Goal: Task Accomplishment & Management: Manage account settings

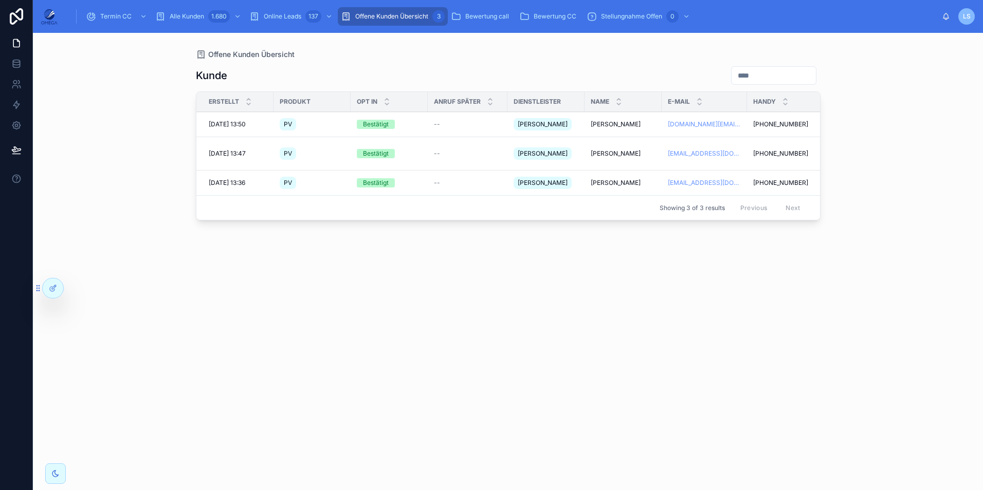
click at [124, 16] on span "Termin CC" at bounding box center [115, 16] width 31 height 8
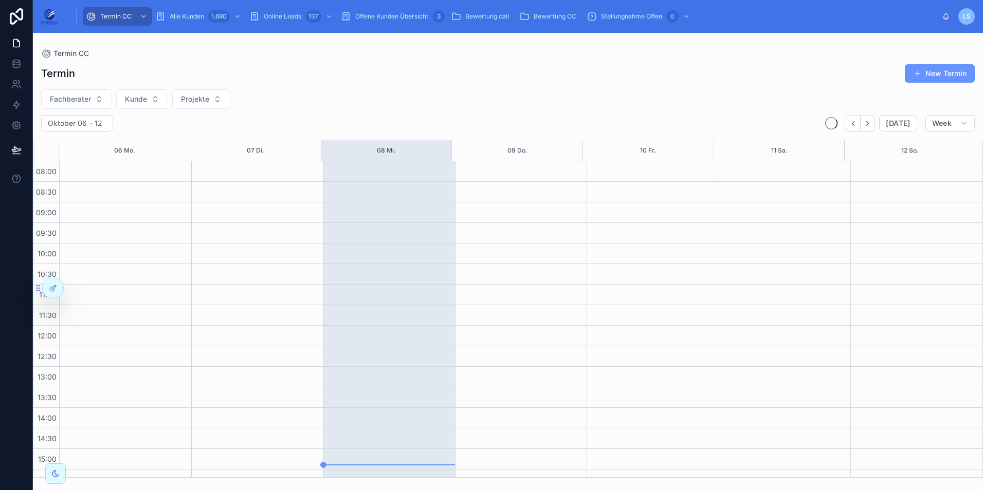
scroll to position [218, 0]
click at [183, 17] on span "Alle Kunden" at bounding box center [187, 16] width 34 height 8
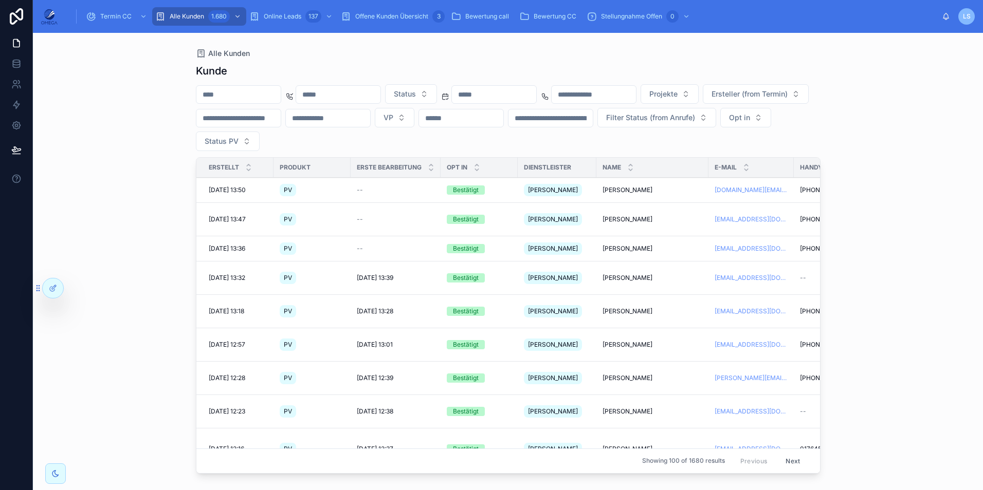
click at [257, 95] on input "text" at bounding box center [238, 94] width 84 height 14
drag, startPoint x: 257, startPoint y: 95, endPoint x: 269, endPoint y: 92, distance: 12.2
click at [269, 92] on input "text" at bounding box center [238, 94] width 84 height 14
paste input "******"
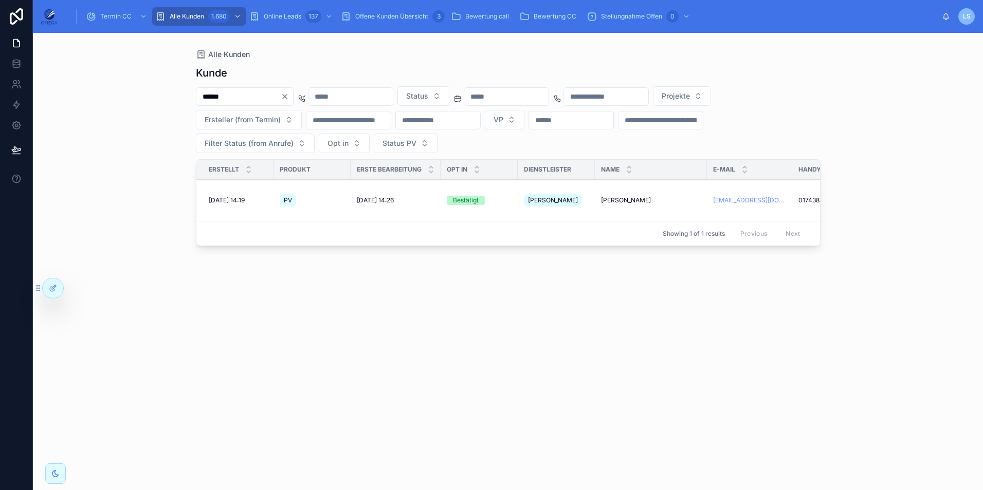
type input "******"
click at [632, 196] on span "[PERSON_NAME]" at bounding box center [626, 200] width 50 height 8
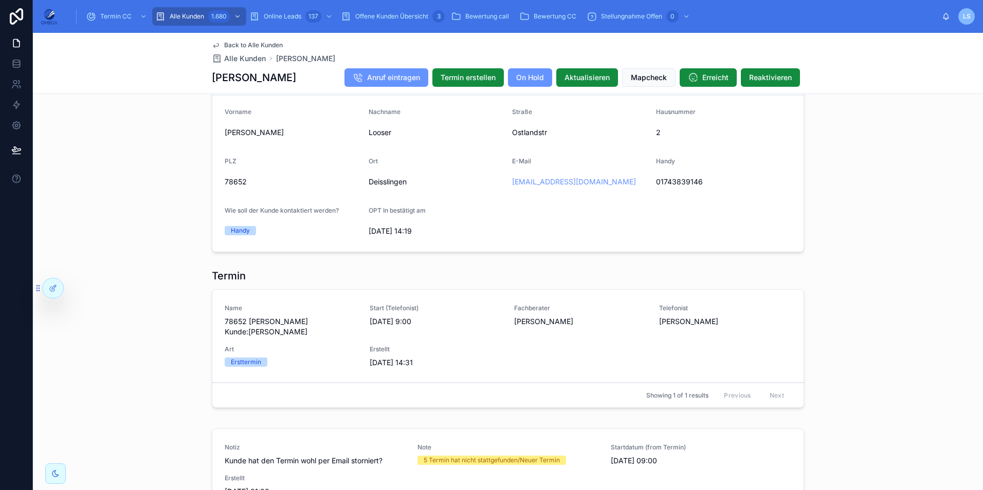
scroll to position [874, 0]
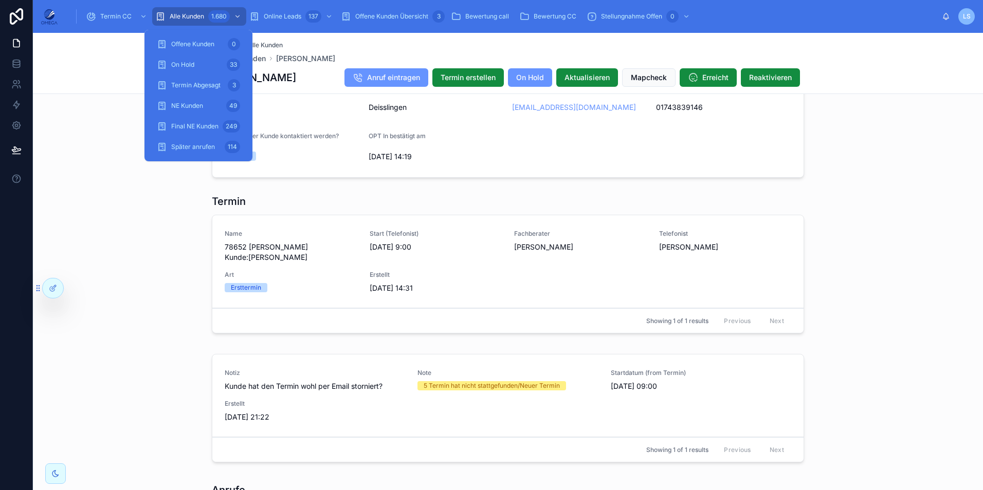
click at [215, 15] on div "1.680" at bounding box center [219, 16] width 22 height 12
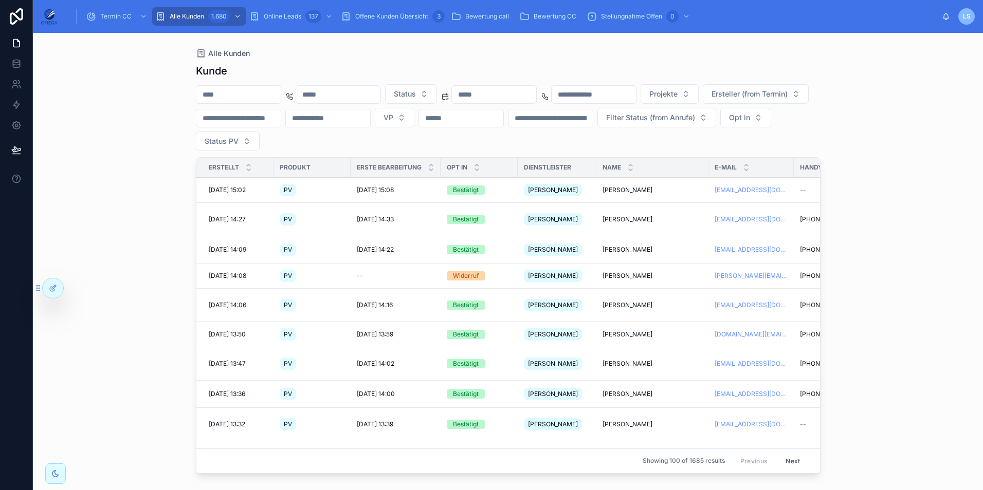
click at [244, 93] on input "text" at bounding box center [238, 94] width 84 height 14
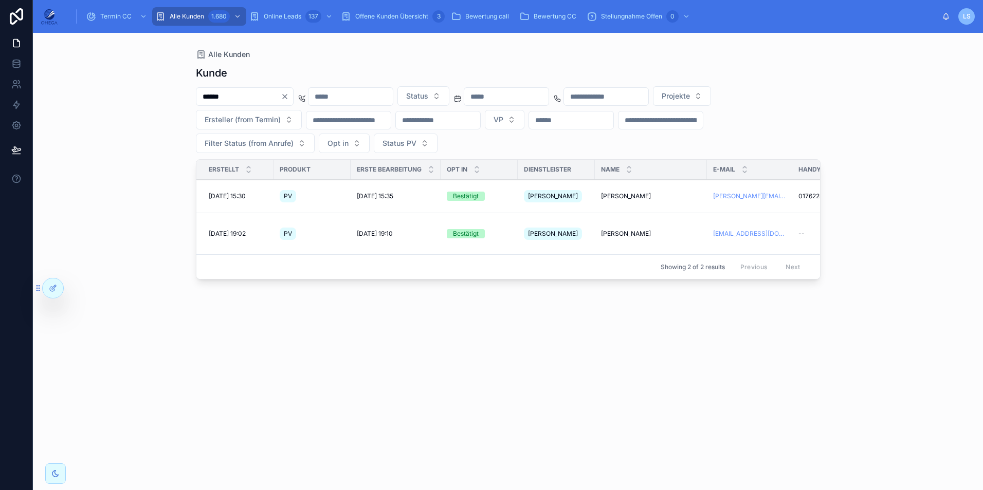
type input "******"
click at [644, 230] on span "[PERSON_NAME]" at bounding box center [626, 234] width 50 height 8
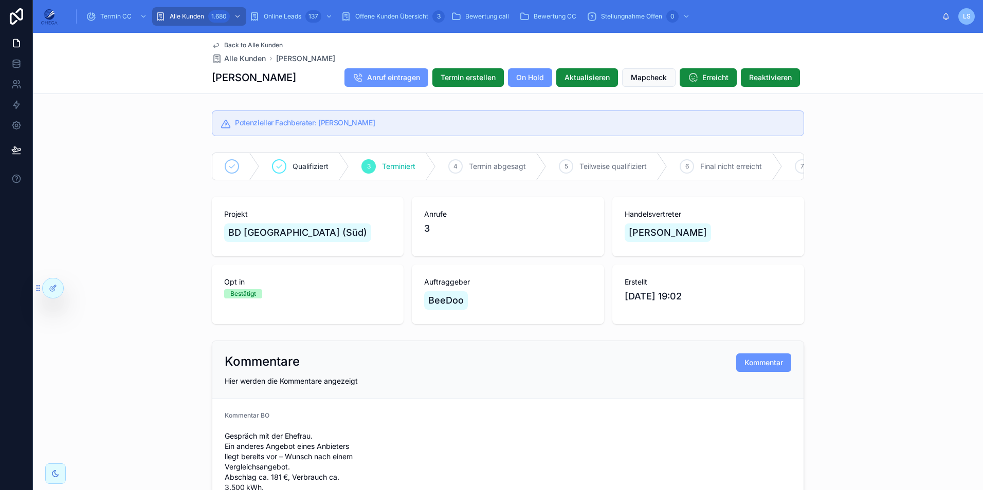
click at [114, 16] on span "Termin CC" at bounding box center [115, 16] width 31 height 8
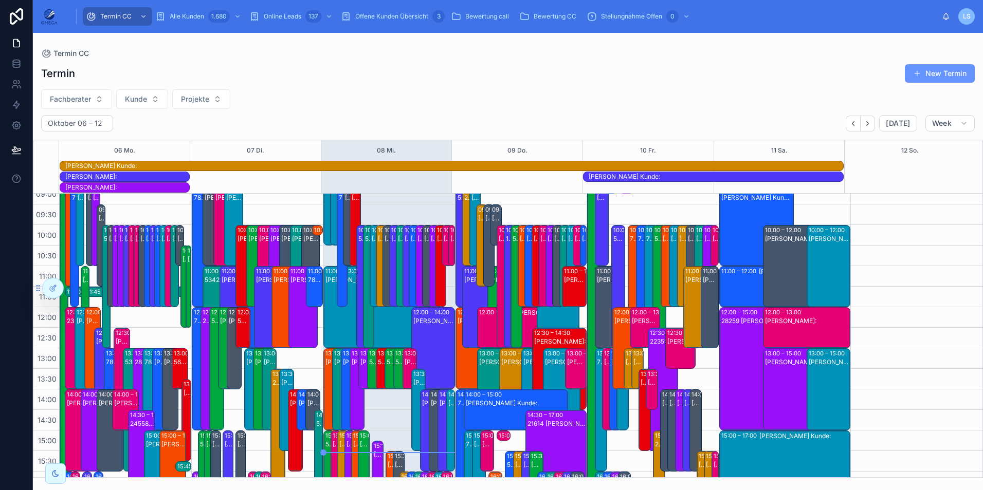
scroll to position [45, 0]
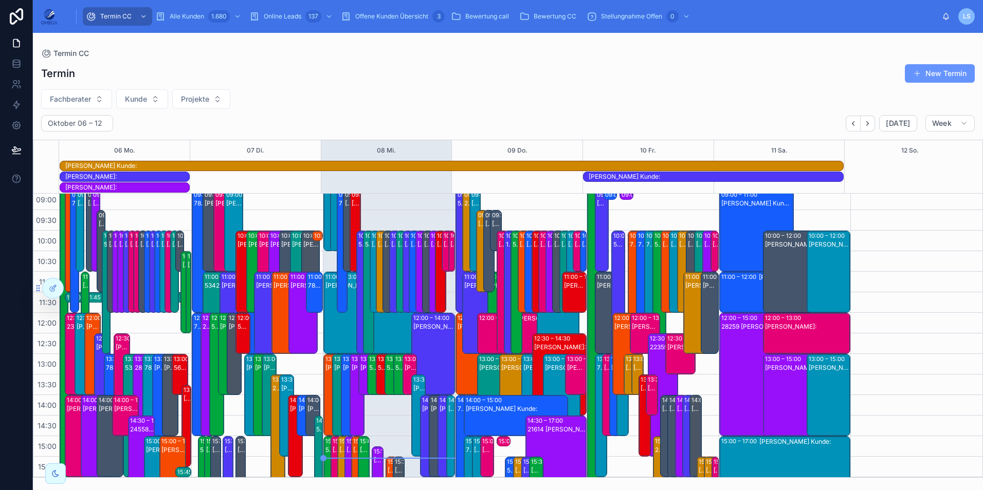
click at [77, 102] on span "Fachberater" at bounding box center [70, 99] width 41 height 10
click at [133, 95] on span "Kunde" at bounding box center [136, 99] width 22 height 10
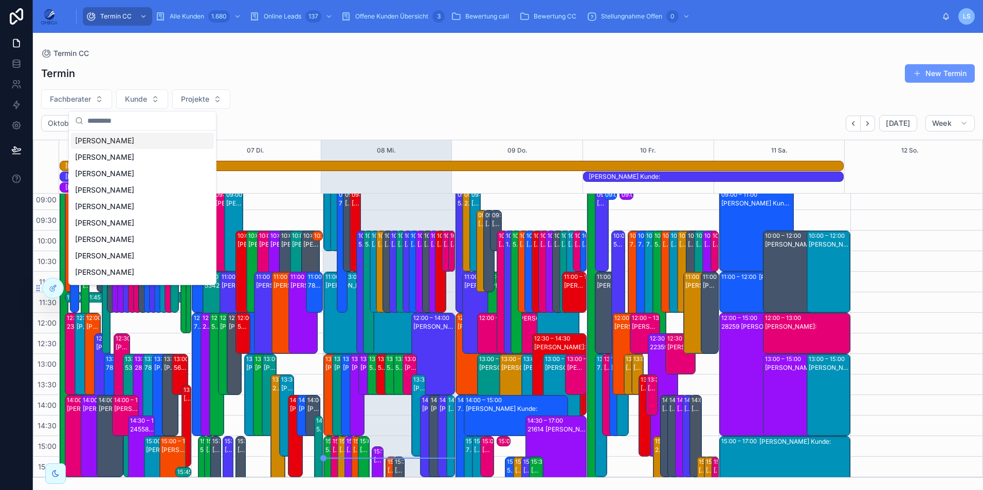
click at [93, 97] on button "Fachberater" at bounding box center [76, 99] width 71 height 20
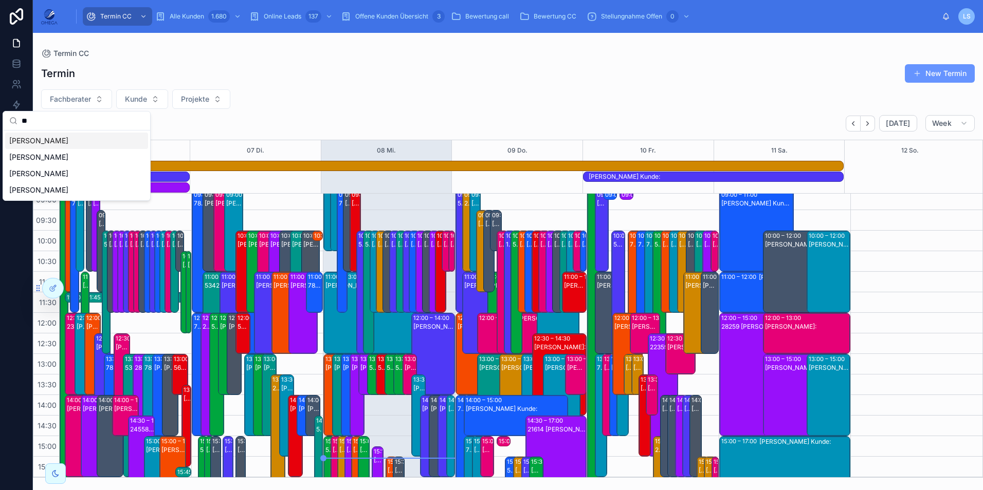
type input "**"
click at [82, 141] on div "[PERSON_NAME]" at bounding box center [76, 141] width 143 height 16
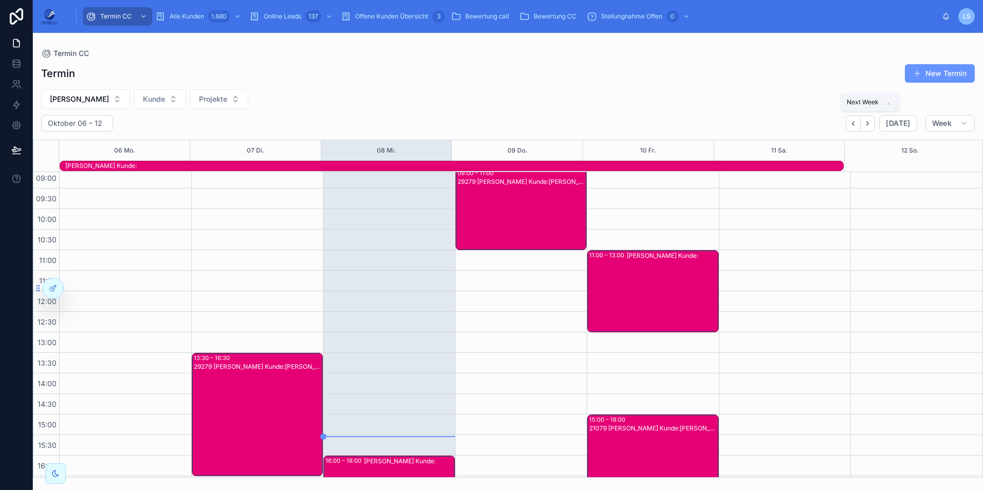
click at [871, 123] on icon "Next" at bounding box center [867, 124] width 8 height 8
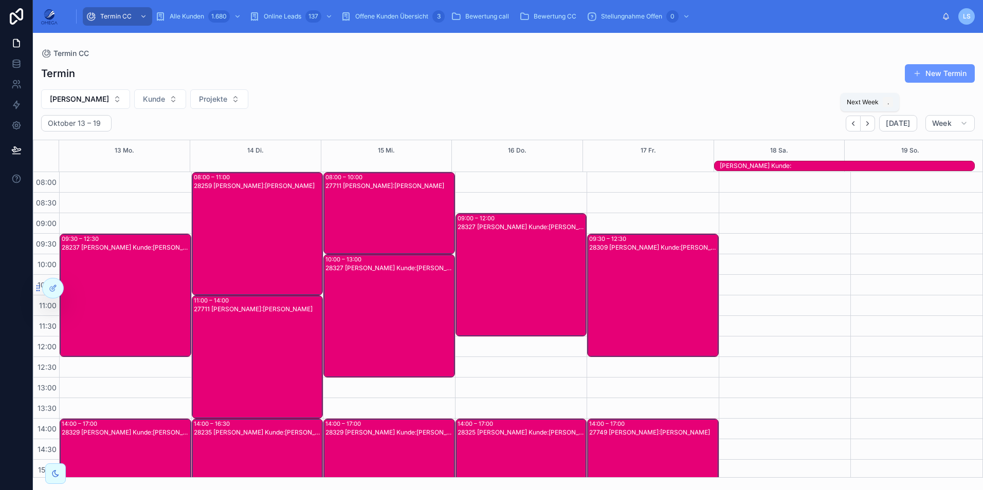
click at [867, 120] on icon "Next" at bounding box center [867, 124] width 8 height 8
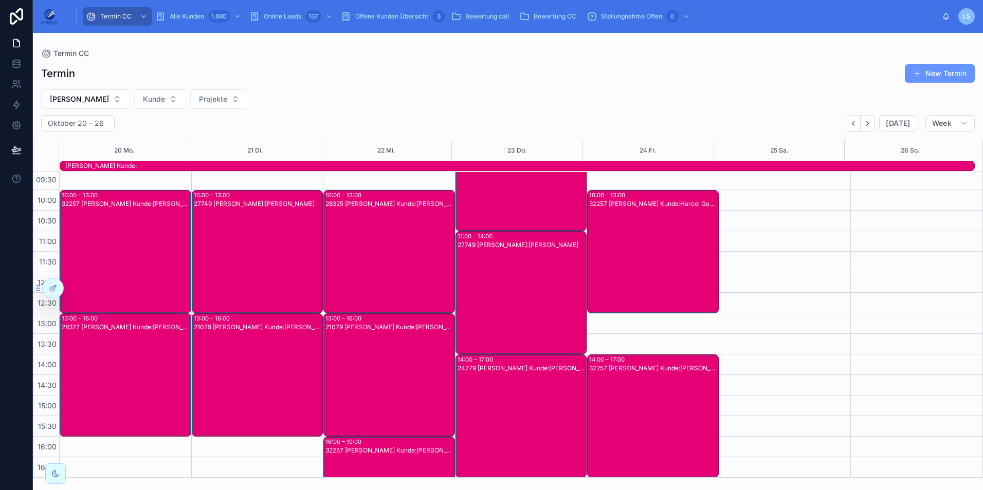
scroll to position [51, 0]
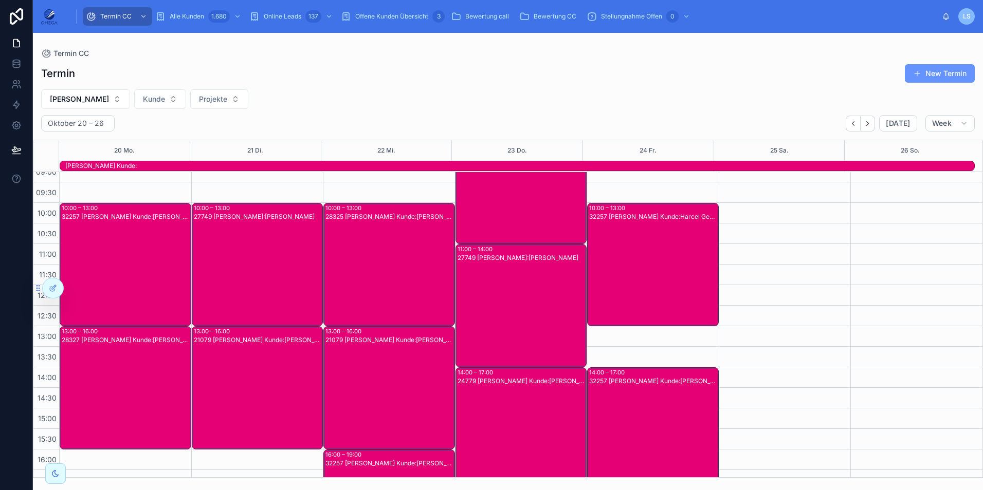
click at [133, 265] on div "32257 [PERSON_NAME] Kunde:[PERSON_NAME]" at bounding box center [126, 272] width 128 height 121
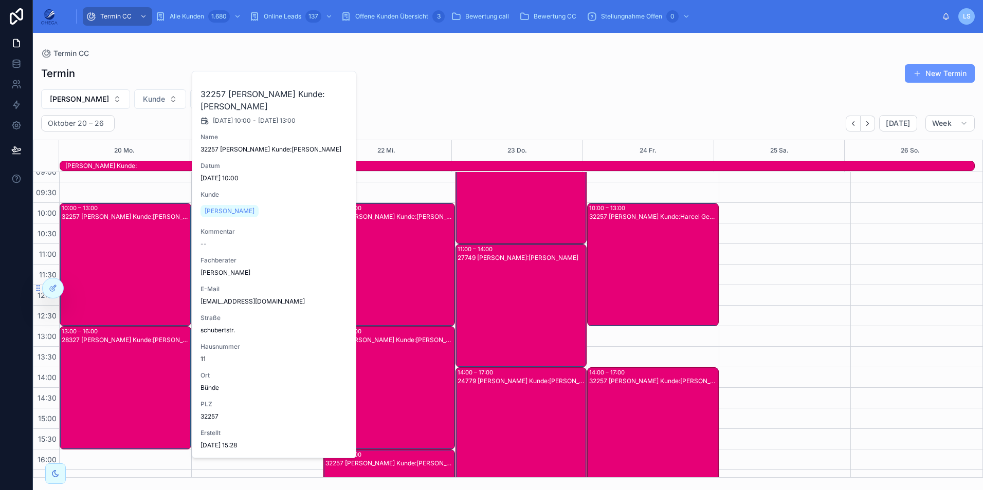
click at [228, 208] on span "[PERSON_NAME]" at bounding box center [230, 211] width 50 height 8
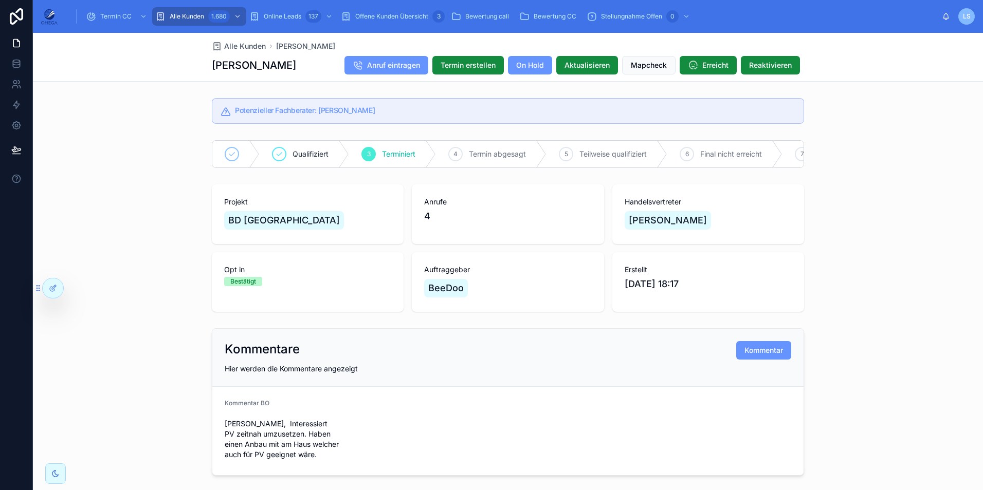
click at [457, 61] on span "Termin erstellen" at bounding box center [467, 65] width 55 height 10
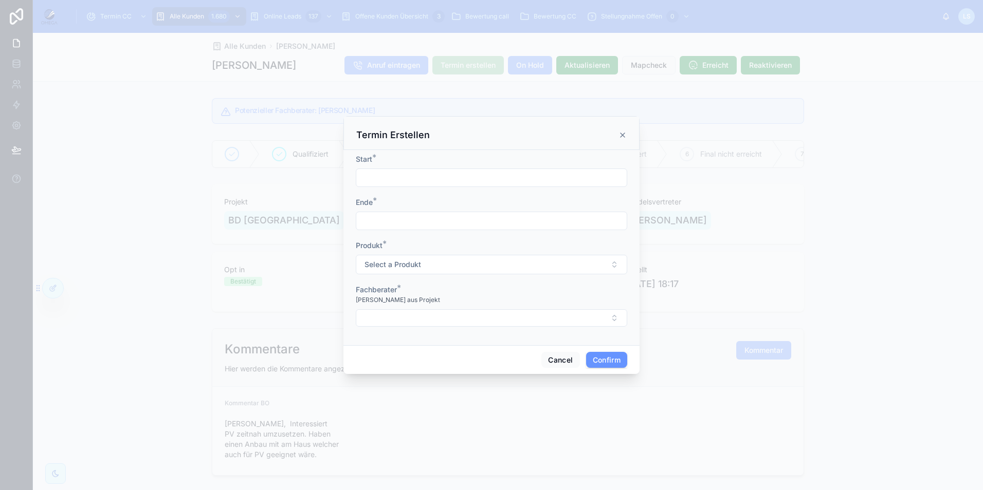
click at [437, 318] on button "Select Button" at bounding box center [491, 317] width 271 height 17
click at [566, 291] on div "Fachberater *" at bounding box center [491, 290] width 271 height 10
click at [626, 134] on icon at bounding box center [622, 135] width 8 height 8
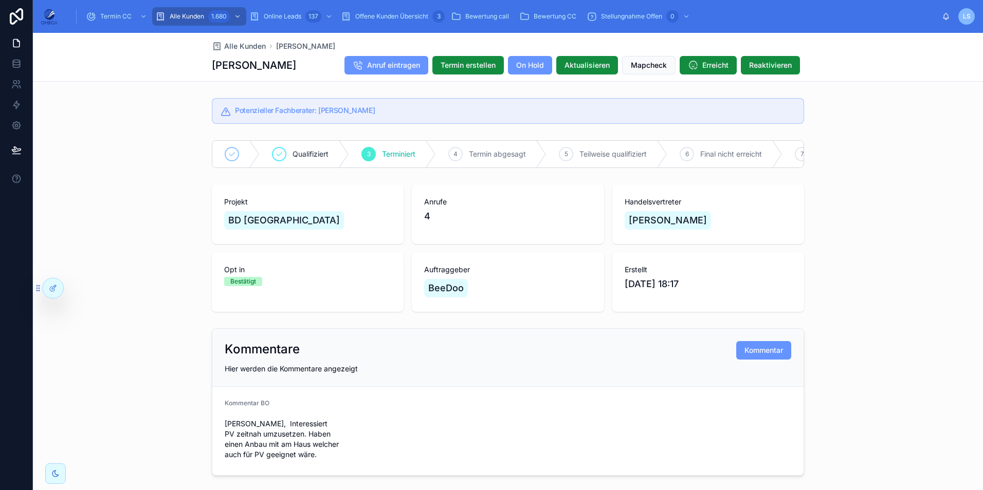
click at [114, 14] on span "Termin CC" at bounding box center [115, 16] width 31 height 8
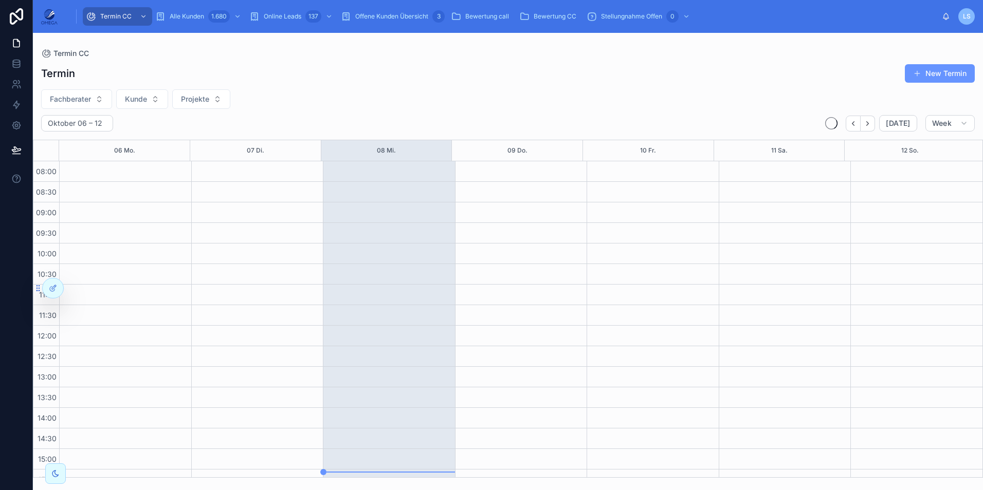
scroll to position [218, 0]
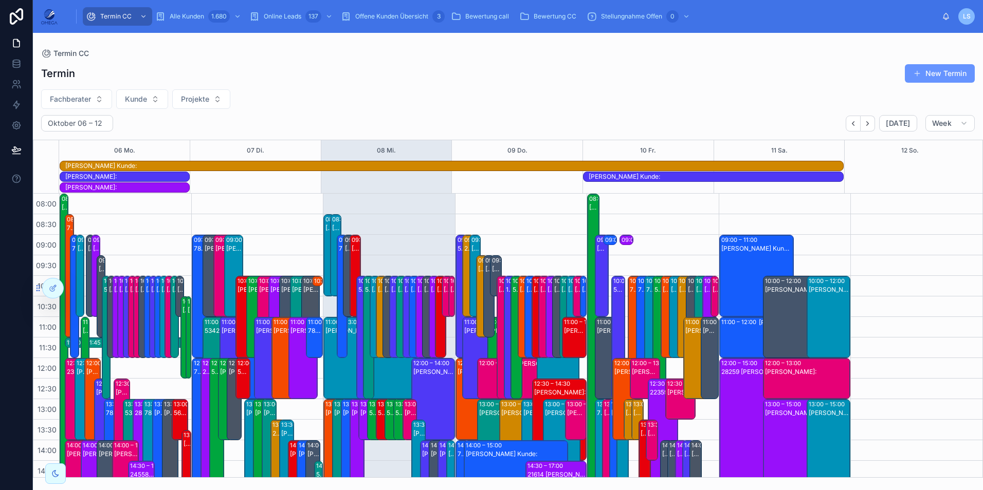
click at [871, 122] on icon "Next" at bounding box center [867, 124] width 8 height 8
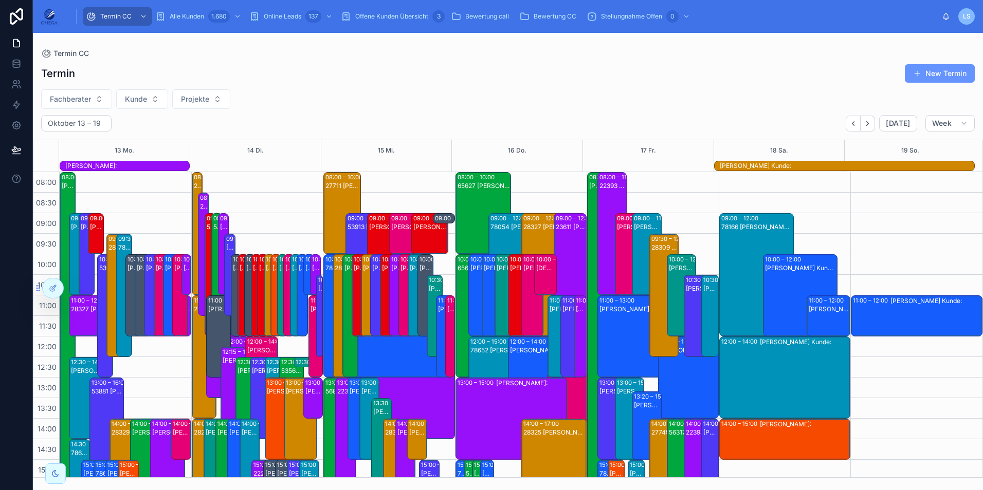
scroll to position [229, 0]
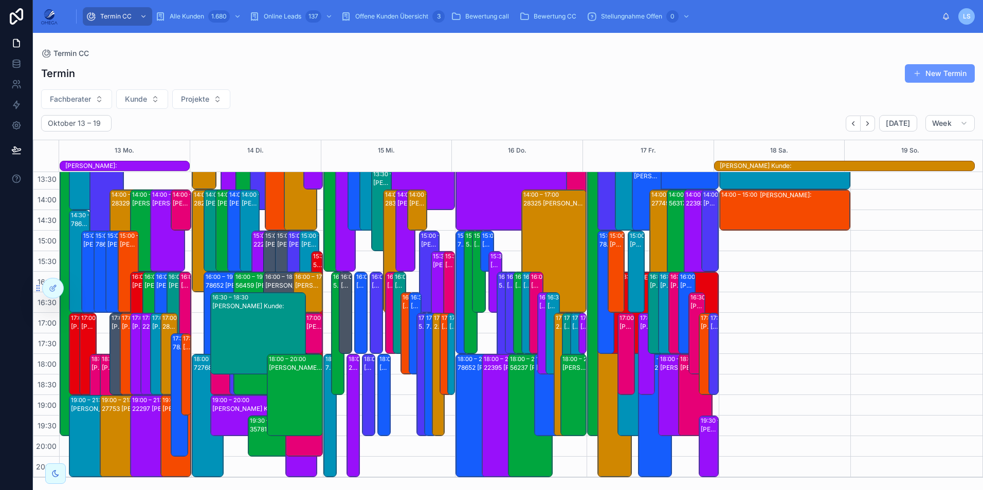
click at [868, 123] on icon "Next" at bounding box center [867, 124] width 8 height 8
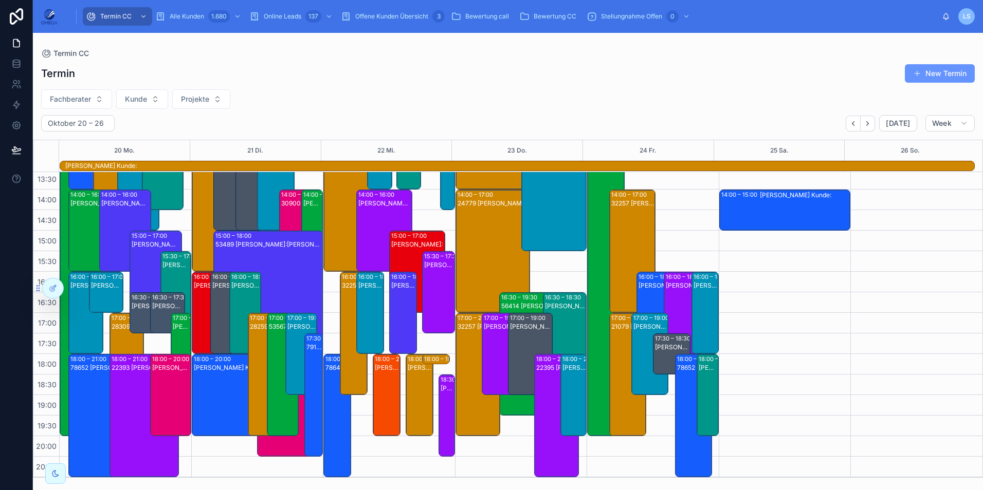
click at [82, 103] on span "Fachberater" at bounding box center [70, 99] width 41 height 10
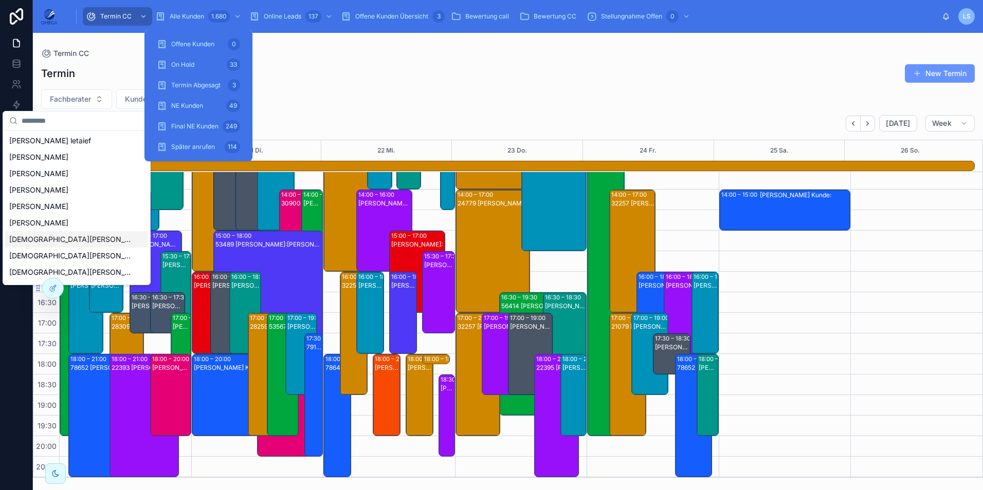
click at [190, 19] on span "Alle Kunden" at bounding box center [187, 16] width 34 height 8
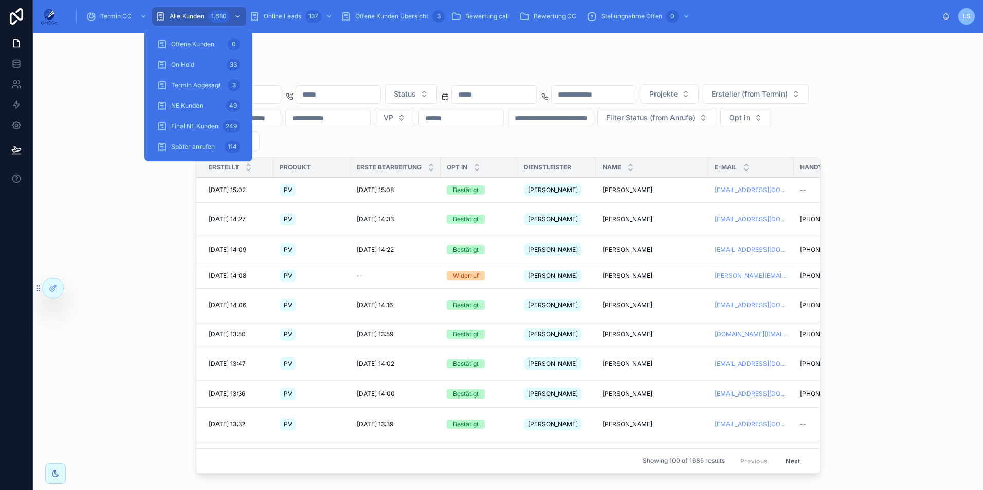
drag, startPoint x: 190, startPoint y: 19, endPoint x: 281, endPoint y: 91, distance: 116.4
click at [281, 91] on input "text" at bounding box center [238, 94] width 84 height 14
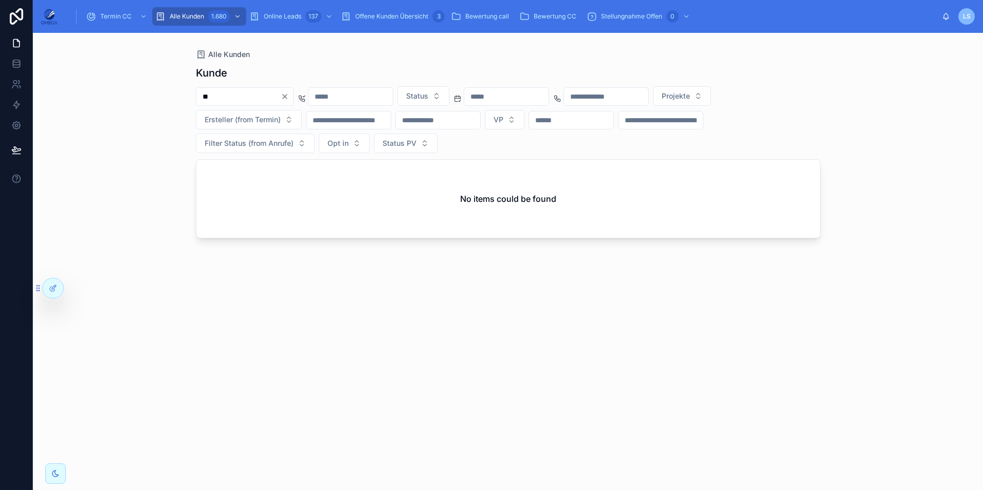
type input "*"
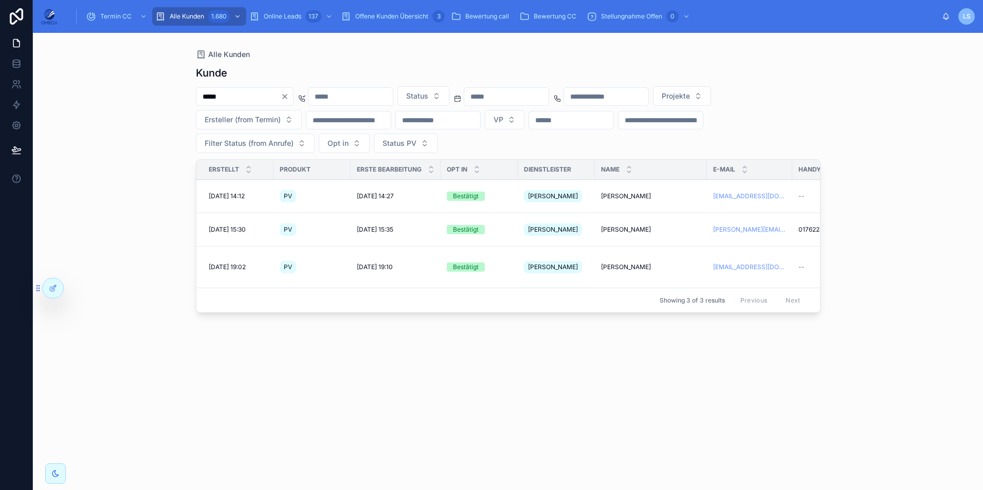
type input "*****"
click at [526, 152] on div "***** Status Projekte Ersteller (from Termin) VP Filter Status (from Anrufe) Op…" at bounding box center [508, 119] width 624 height 67
click at [628, 195] on span "[PERSON_NAME]" at bounding box center [626, 196] width 50 height 8
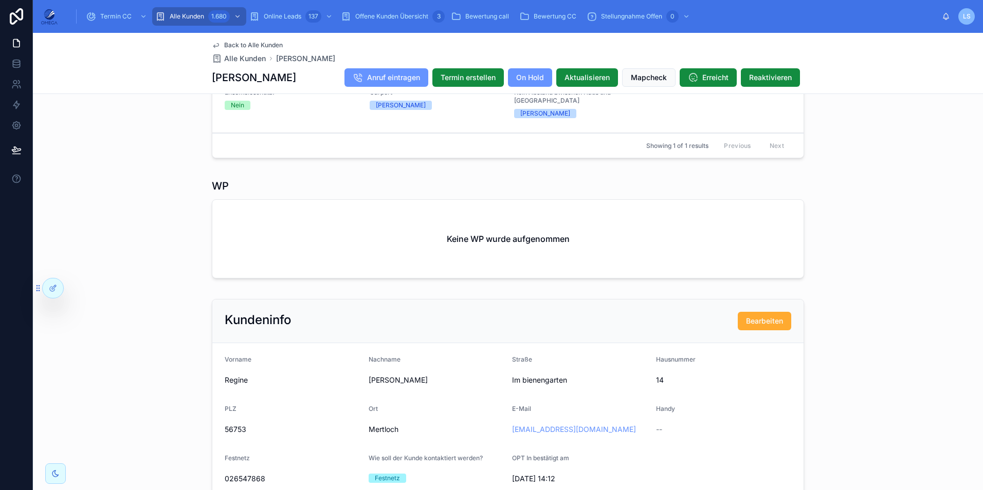
scroll to position [475, 0]
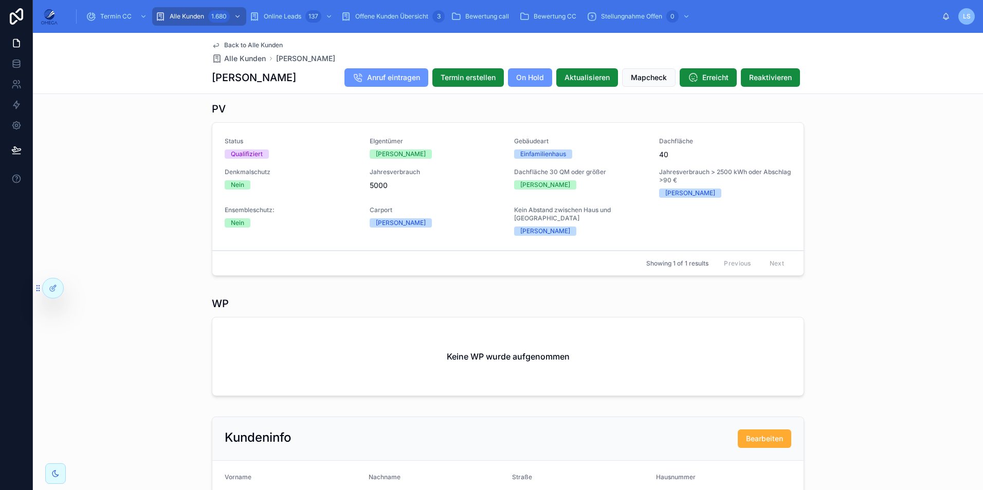
click at [253, 44] on span "Back to Alle Kunden" at bounding box center [253, 45] width 59 height 8
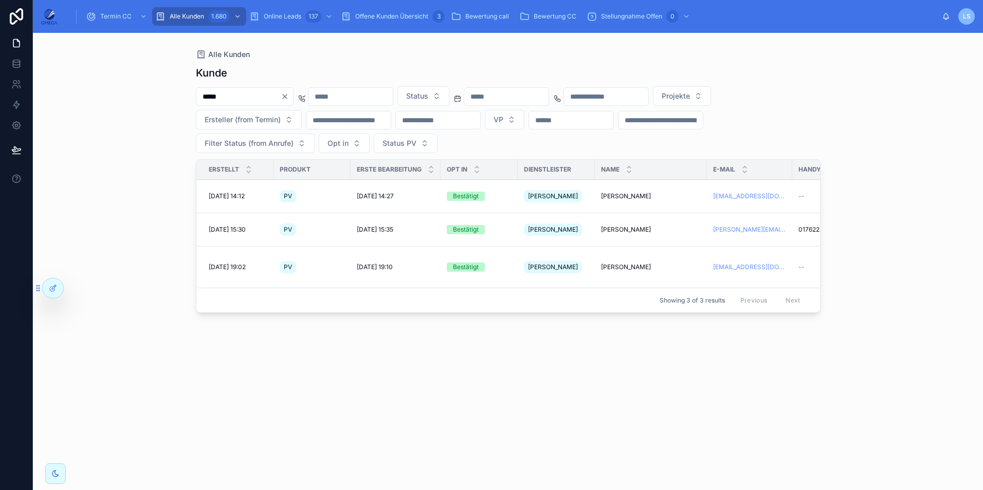
click at [642, 263] on span "[PERSON_NAME]" at bounding box center [626, 267] width 50 height 8
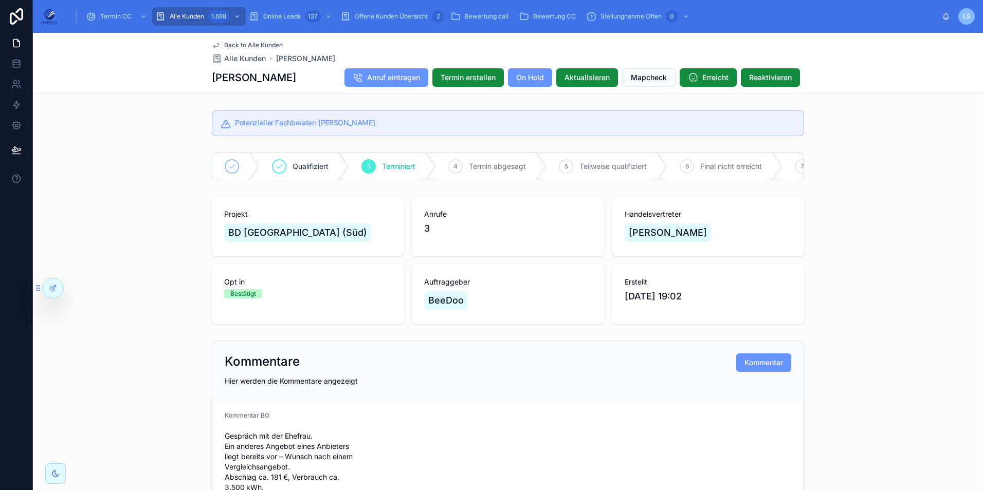
click at [240, 46] on span "Back to Alle Kunden" at bounding box center [253, 45] width 59 height 8
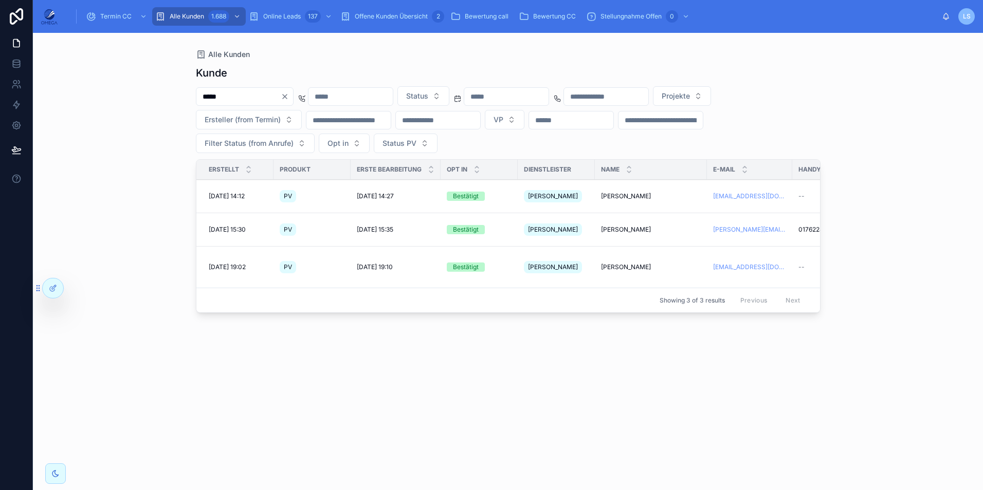
click at [255, 99] on input "*****" at bounding box center [238, 96] width 84 height 14
paste input "*"
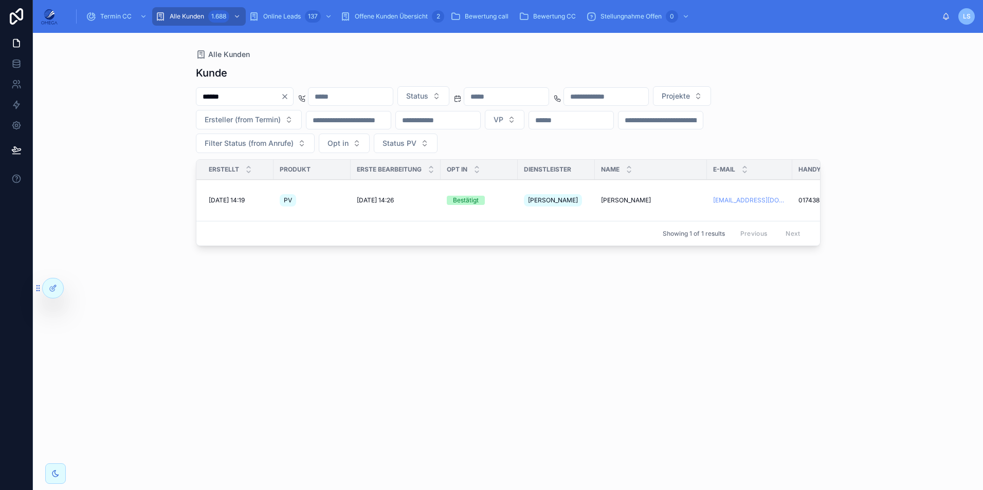
type input "******"
click at [632, 199] on span "[PERSON_NAME]" at bounding box center [626, 200] width 50 height 8
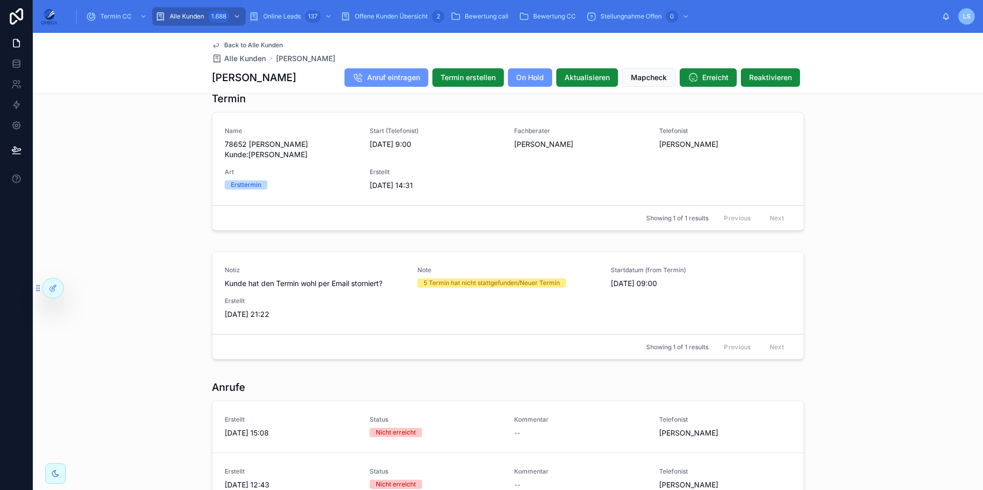
scroll to position [925, 0]
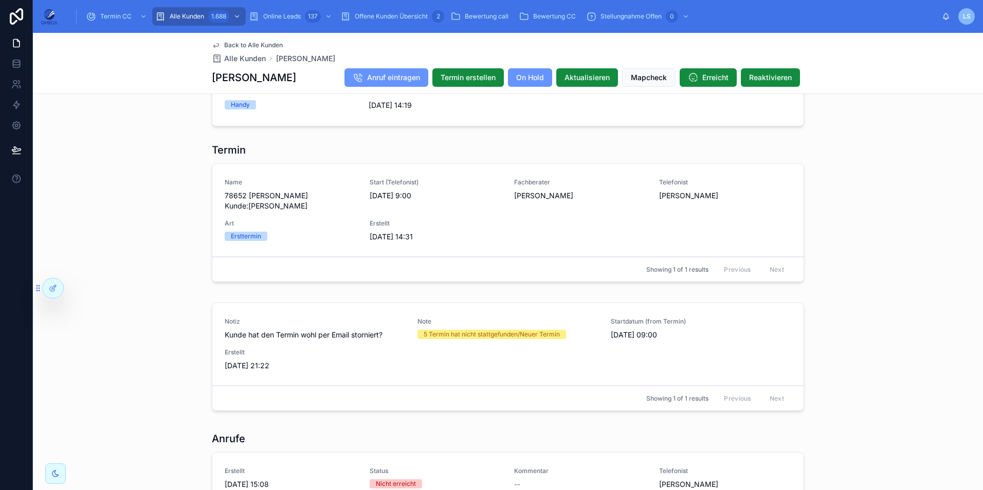
click at [233, 42] on span "Back to Alle Kunden" at bounding box center [253, 45] width 59 height 8
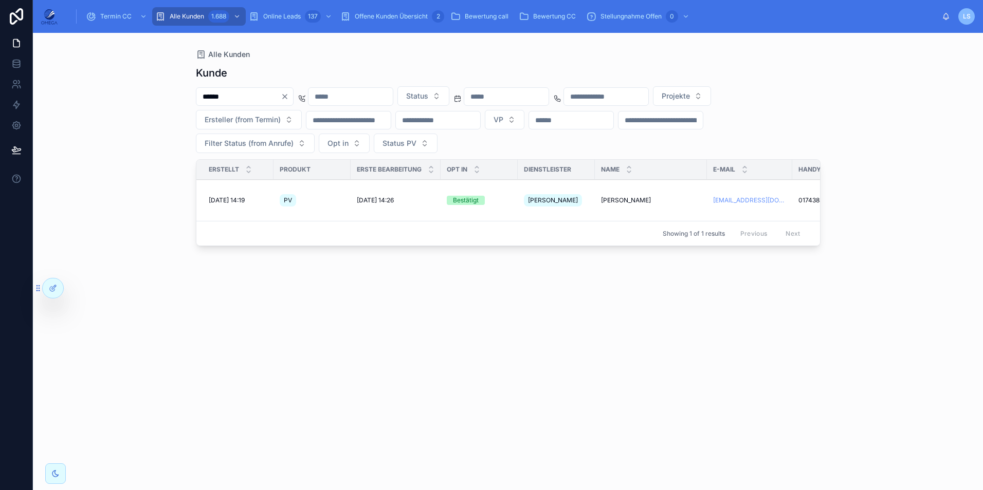
click at [273, 104] on div "******" at bounding box center [245, 96] width 98 height 19
click at [272, 103] on div "******" at bounding box center [245, 96] width 98 height 19
click at [270, 101] on input "******" at bounding box center [238, 96] width 84 height 14
paste input "***"
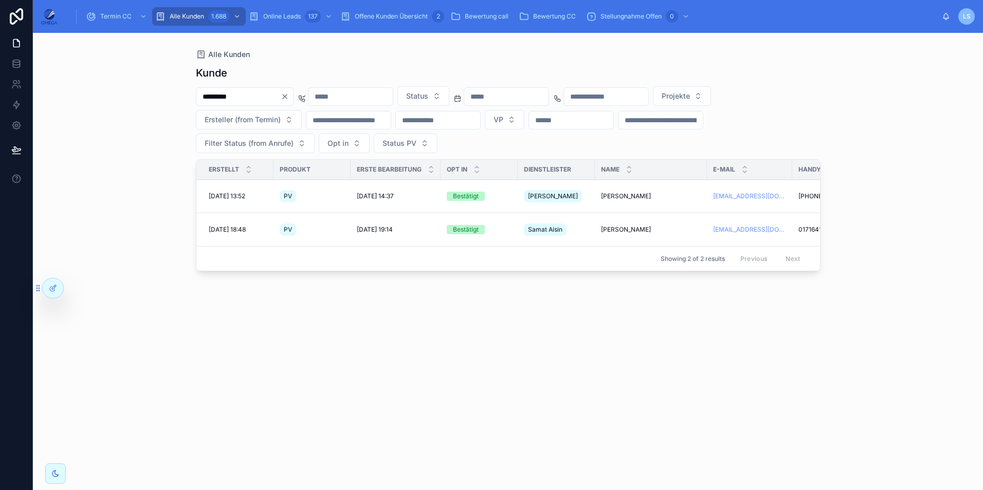
type input "*********"
click at [624, 193] on span "[PERSON_NAME]" at bounding box center [626, 196] width 50 height 8
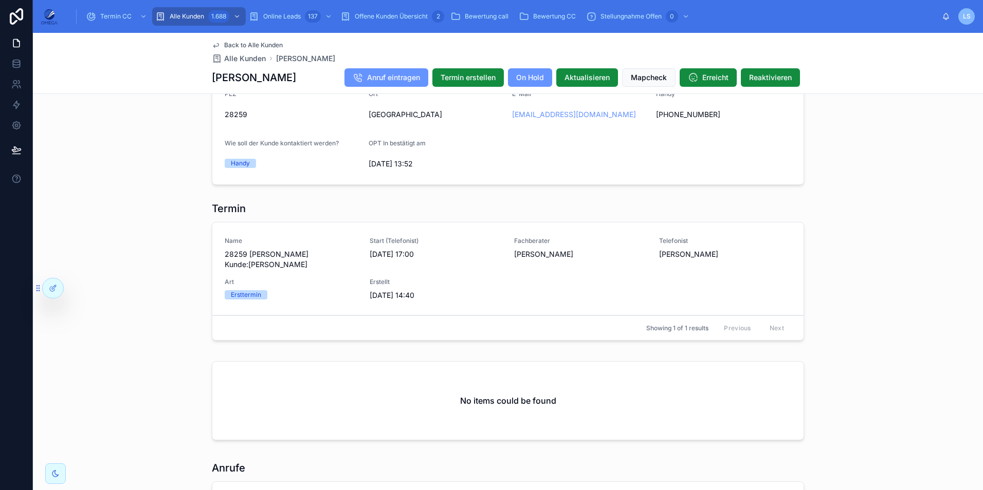
scroll to position [825, 0]
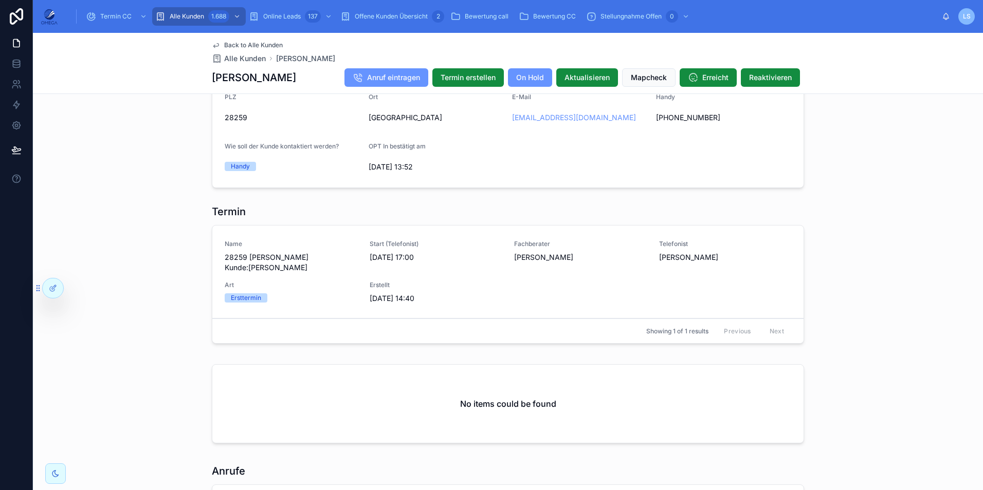
click at [0, 0] on span "Termin absagen" at bounding box center [0, 0] width 0 height 0
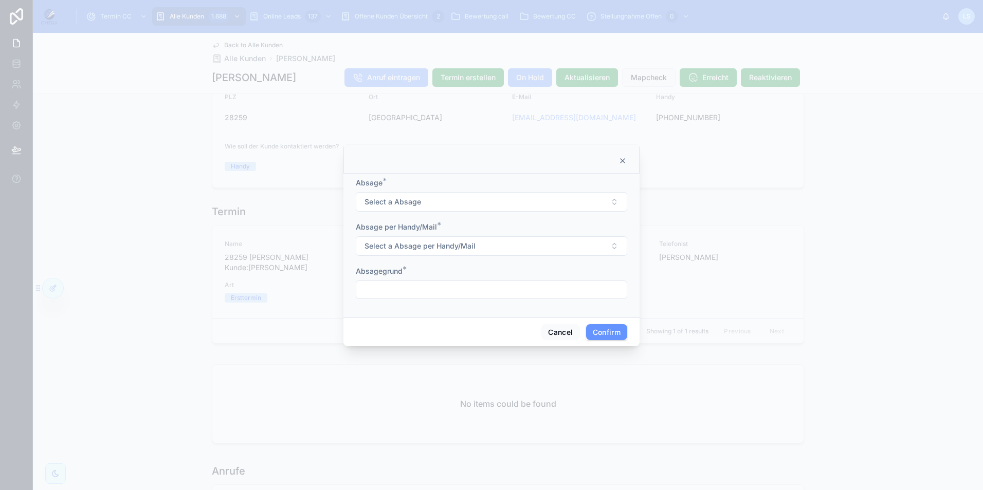
click at [437, 204] on button "Select a Absage" at bounding box center [491, 202] width 271 height 20
click at [470, 259] on div "Neuen Termin vereinbaren" at bounding box center [469, 258] width 78 height 9
click at [408, 248] on span "Select a Absage per Handy/Mail" at bounding box center [419, 246] width 111 height 10
click at [459, 302] on div "E-Mail" at bounding box center [491, 302] width 143 height 15
click at [411, 289] on input "text" at bounding box center [491, 290] width 270 height 14
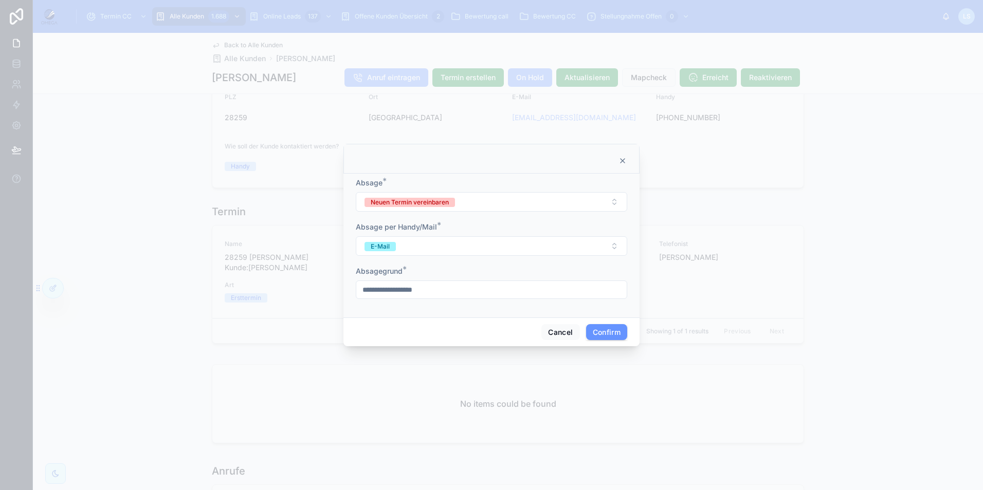
type input "**********"
click at [602, 331] on button "Confirm" at bounding box center [606, 332] width 41 height 16
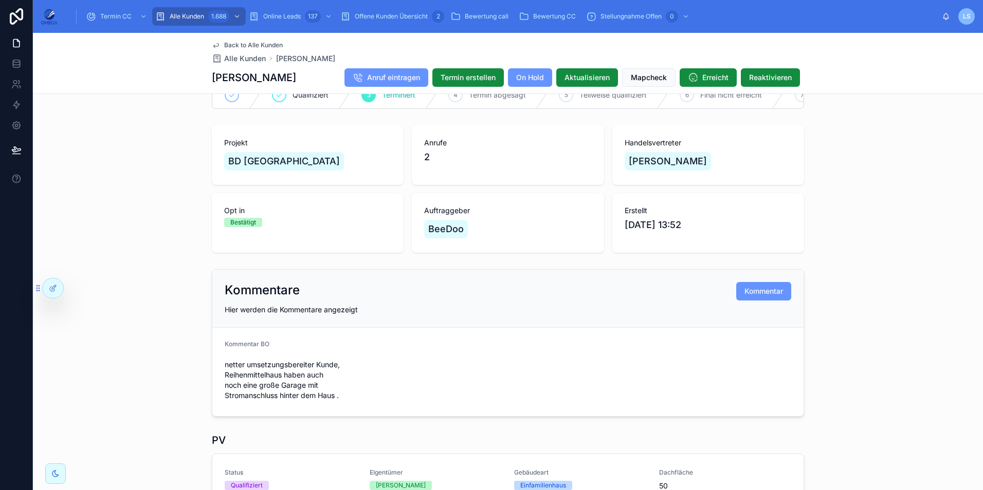
scroll to position [0, 0]
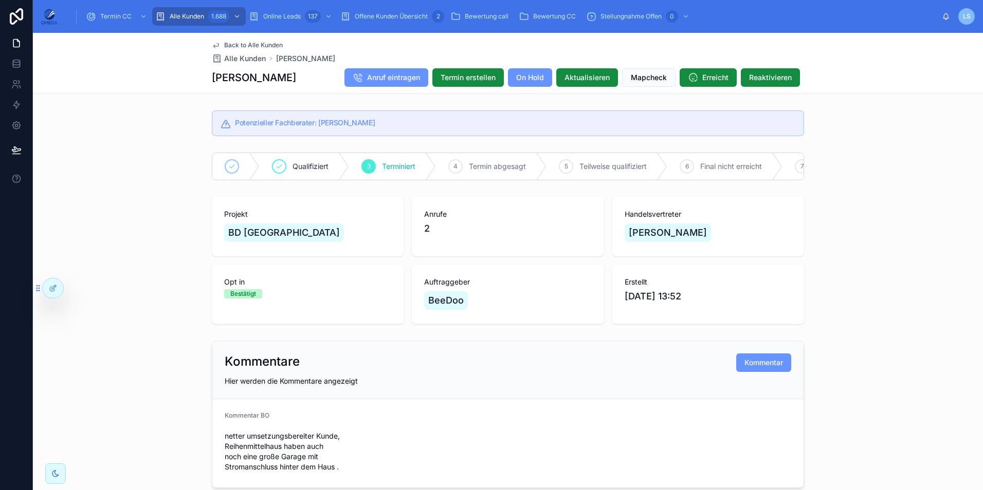
click at [265, 46] on span "Back to Alle Kunden" at bounding box center [253, 45] width 59 height 8
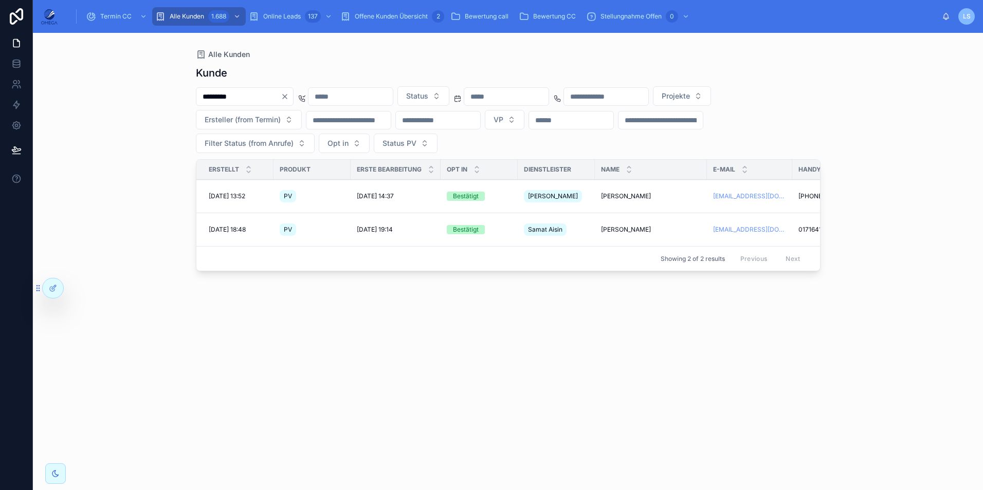
click at [264, 98] on input "*********" at bounding box center [238, 96] width 84 height 14
paste input "text"
type input "*********"
click at [630, 195] on span "[PERSON_NAME]" at bounding box center [626, 196] width 50 height 8
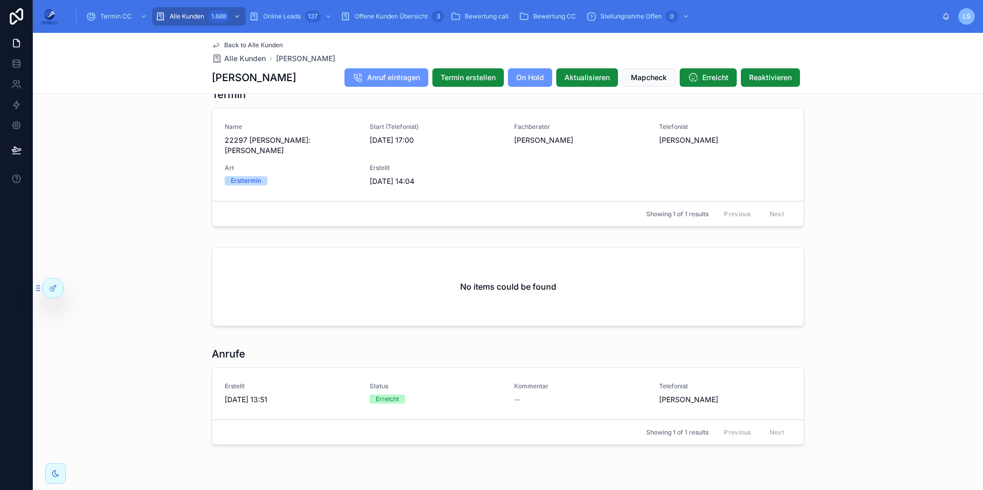
scroll to position [988, 0]
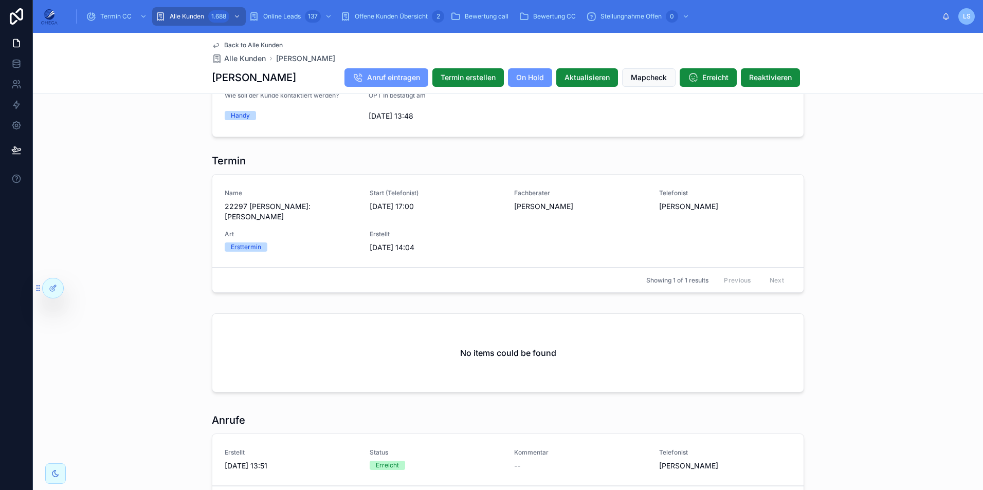
click at [0, 0] on span "Termin absagen" at bounding box center [0, 0] width 0 height 0
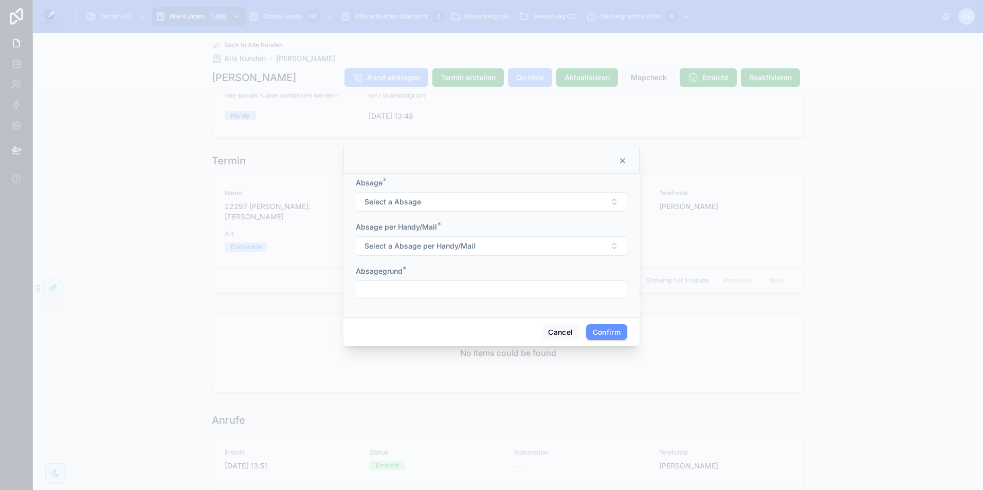
click at [440, 204] on button "Select a Absage" at bounding box center [491, 202] width 271 height 20
click at [479, 244] on div "kein Interesse mehr" at bounding box center [459, 242] width 58 height 9
click at [431, 245] on span "Select a Absage per Handy/Mail" at bounding box center [419, 246] width 111 height 10
click at [468, 303] on div "E-Mail" at bounding box center [491, 302] width 143 height 15
click at [431, 290] on input "text" at bounding box center [491, 290] width 270 height 14
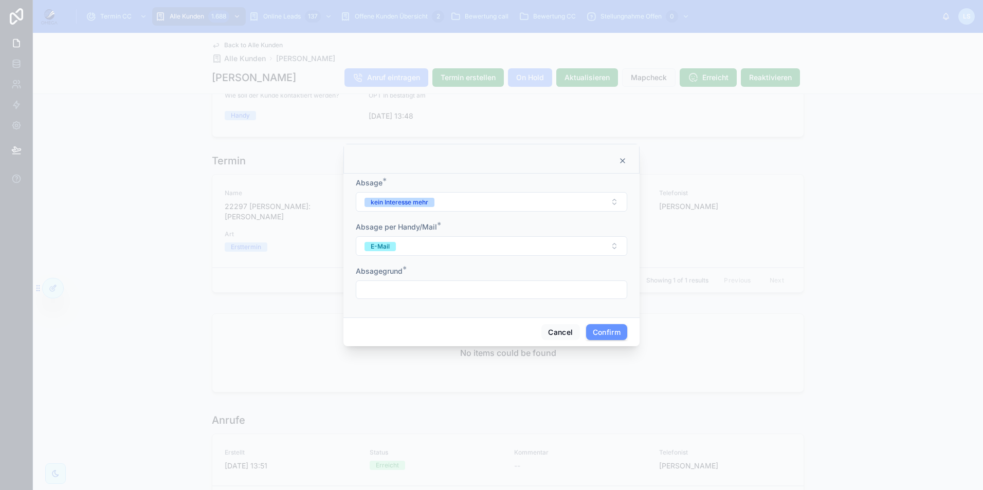
click at [462, 287] on input "text" at bounding box center [491, 290] width 270 height 14
paste input "**********"
type input "**********"
click at [613, 328] on button "Confirm" at bounding box center [606, 332] width 41 height 16
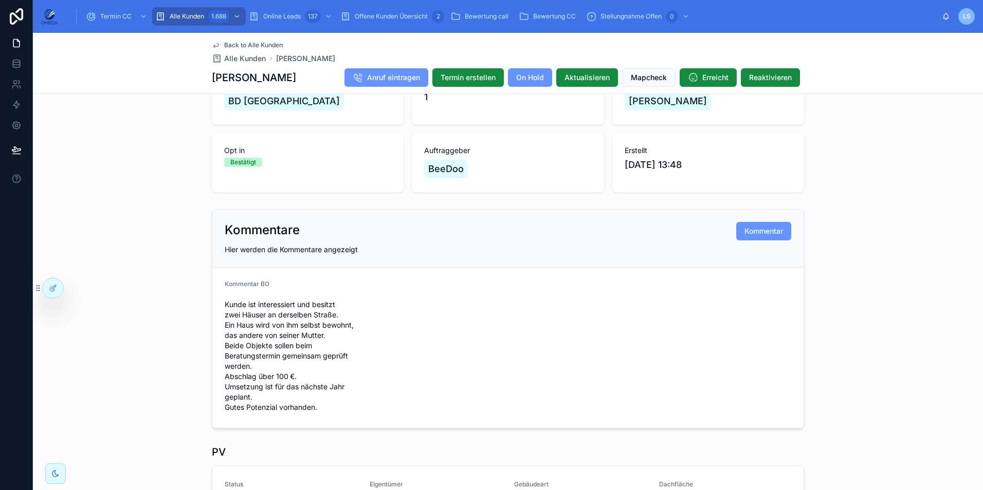
scroll to position [156, 0]
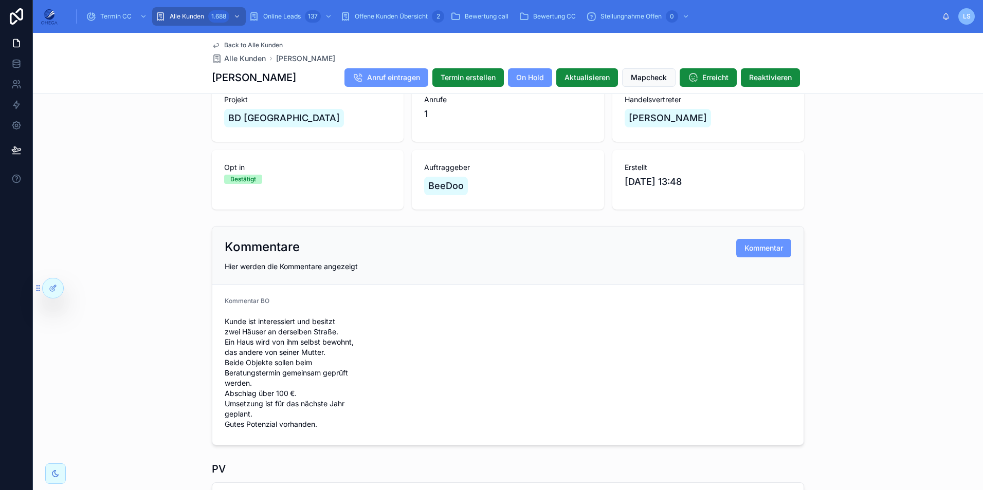
click at [271, 45] on span "Back to Alle Kunden" at bounding box center [253, 45] width 59 height 8
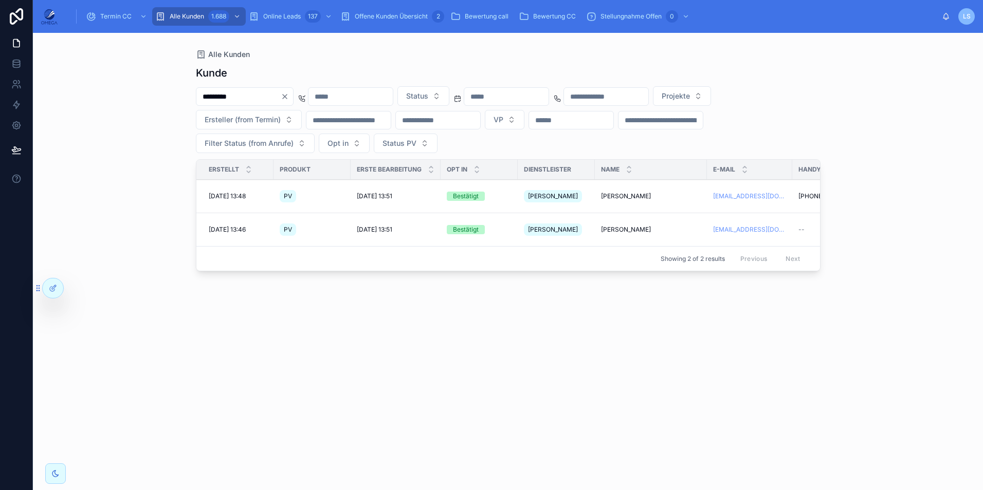
click at [649, 226] on div "[PERSON_NAME] [PERSON_NAME]" at bounding box center [651, 230] width 100 height 8
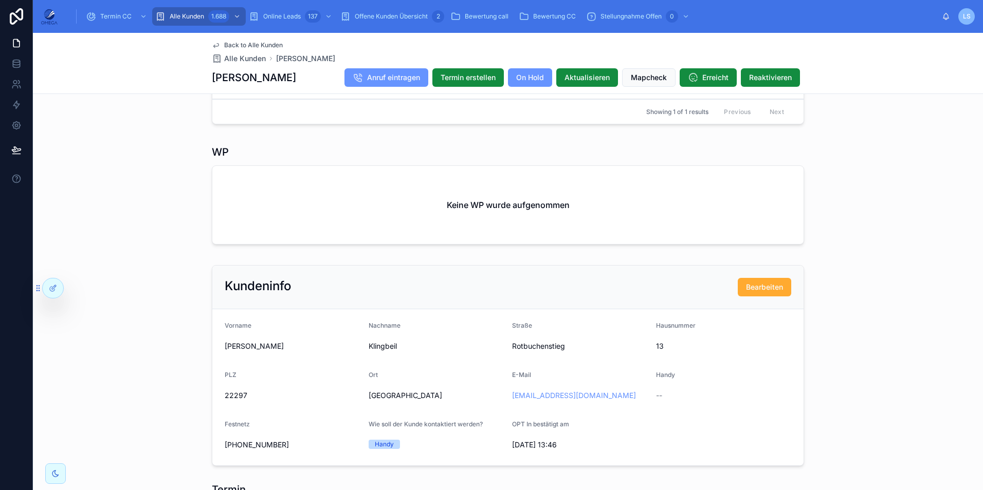
scroll to position [822, 0]
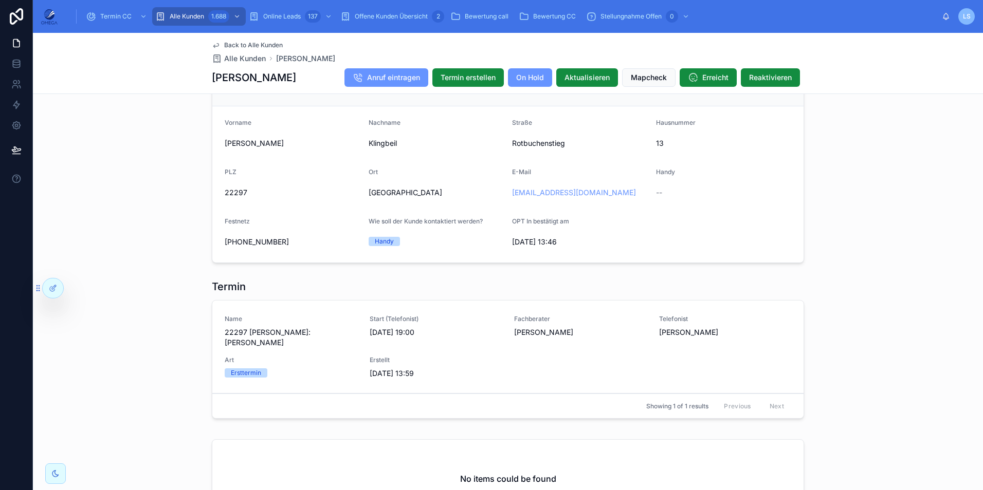
click at [0, 0] on span "Termin absagen" at bounding box center [0, 0] width 0 height 0
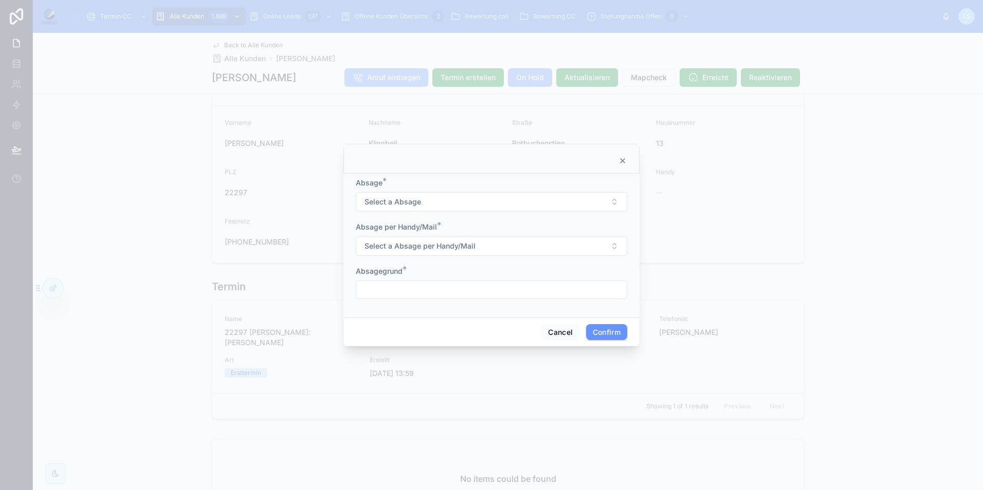
click at [426, 206] on button "Select a Absage" at bounding box center [491, 202] width 271 height 20
click at [455, 274] on div "Falsch qualifiziert" at bounding box center [455, 273] width 51 height 9
click at [413, 249] on span "Select a Absage per Handy/Mail" at bounding box center [419, 246] width 111 height 10
click at [426, 203] on span "Falsch qualifiziert" at bounding box center [396, 202] width 64 height 9
click at [473, 242] on div "kein Interesse mehr" at bounding box center [459, 242] width 58 height 9
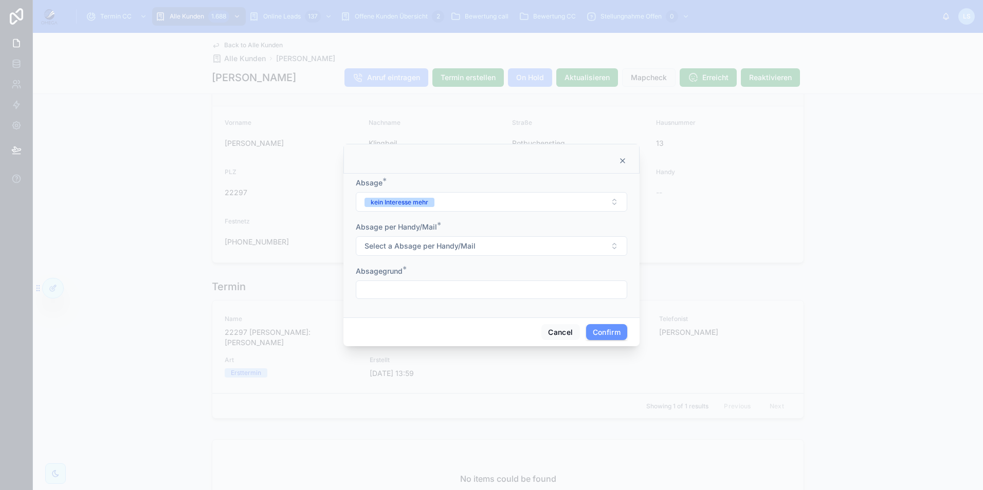
click at [427, 246] on span "Select a Absage per Handy/Mail" at bounding box center [419, 246] width 111 height 10
click at [472, 290] on div "Handy" at bounding box center [491, 287] width 143 height 15
click at [436, 249] on button "Handy" at bounding box center [491, 246] width 271 height 20
click at [454, 300] on span "E-Mail" at bounding box center [439, 302] width 31 height 9
drag, startPoint x: 409, startPoint y: 288, endPoint x: 418, endPoint y: 292, distance: 10.6
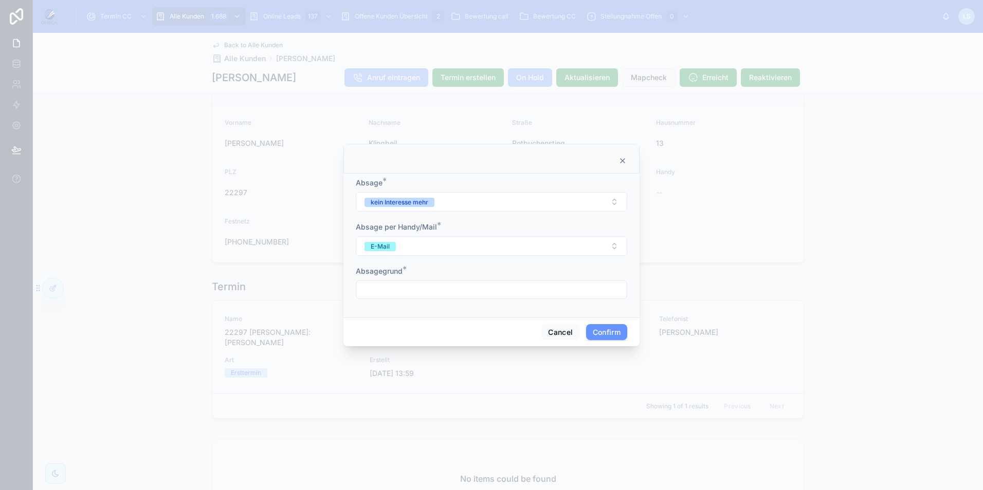
click at [409, 288] on input "text" at bounding box center [491, 290] width 270 height 14
paste input "**********"
type input "**********"
click at [599, 330] on button "Confirm" at bounding box center [606, 332] width 41 height 16
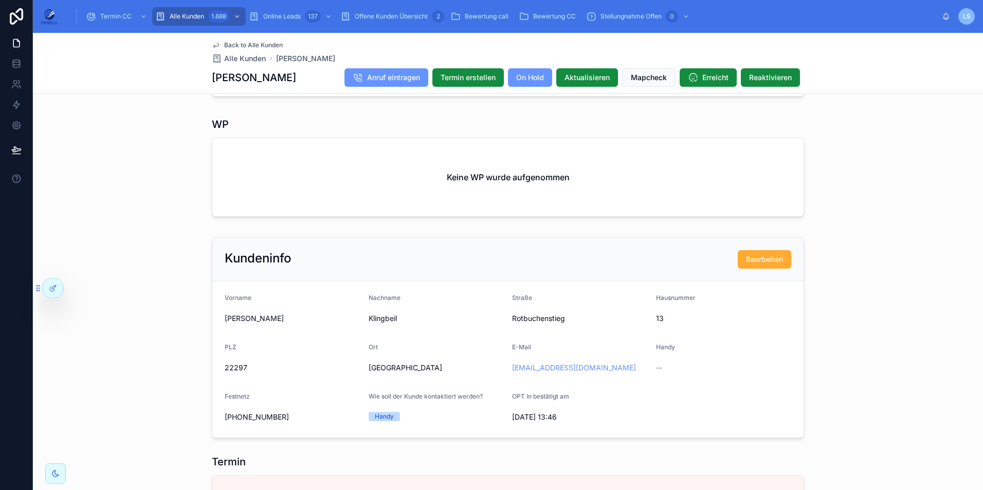
scroll to position [668, 0]
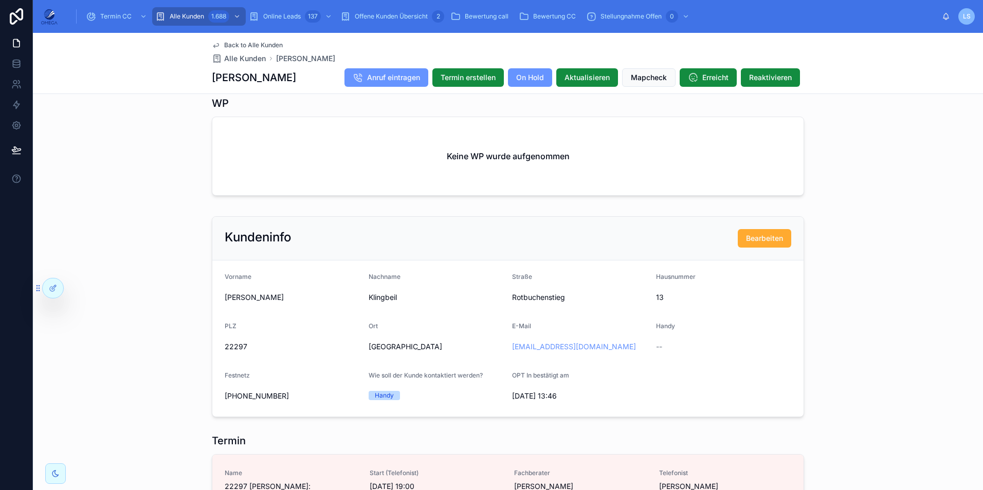
click at [251, 46] on span "Back to Alle Kunden" at bounding box center [253, 45] width 59 height 8
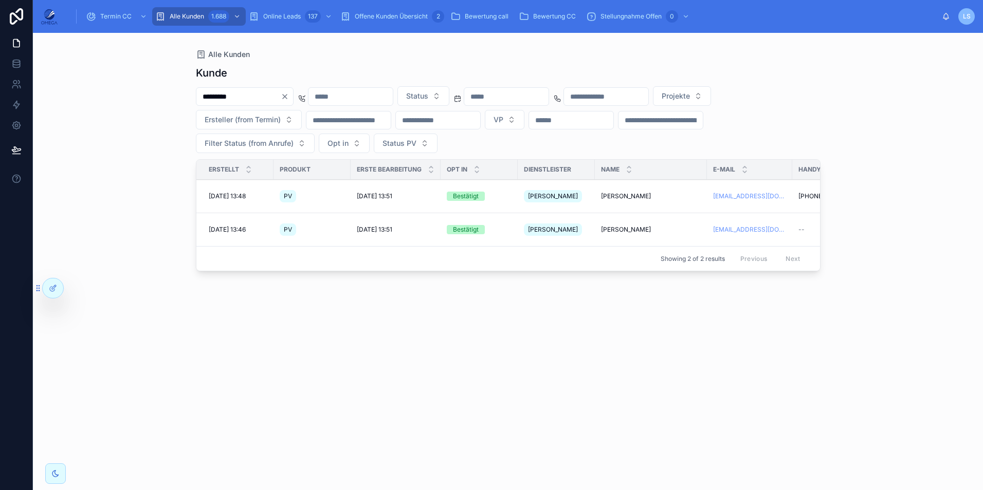
click at [625, 226] on span "[PERSON_NAME]" at bounding box center [626, 230] width 50 height 8
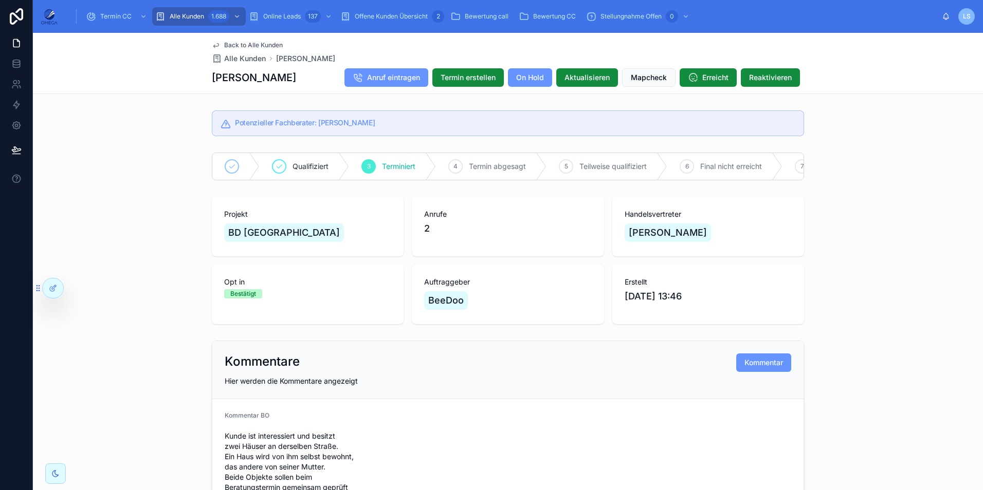
click at [251, 46] on span "Back to Alle Kunden" at bounding box center [253, 45] width 59 height 8
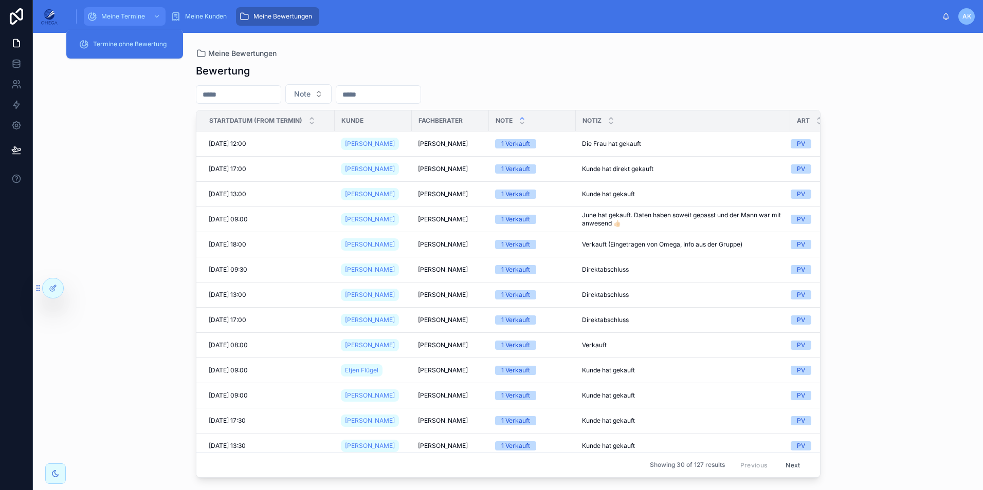
drag, startPoint x: 130, startPoint y: 11, endPoint x: 137, endPoint y: 29, distance: 18.9
click at [130, 11] on div "Meine Termine" at bounding box center [125, 16] width 76 height 16
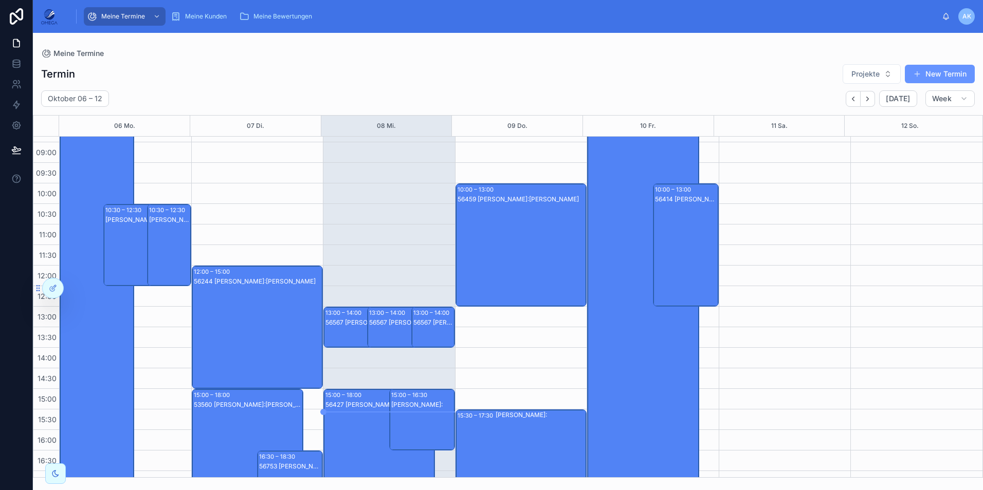
scroll to position [51, 0]
